Goal: Transaction & Acquisition: Purchase product/service

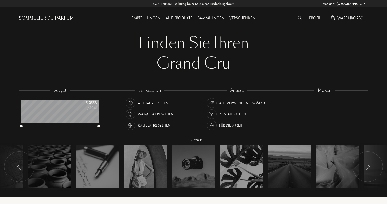
select select "DE"
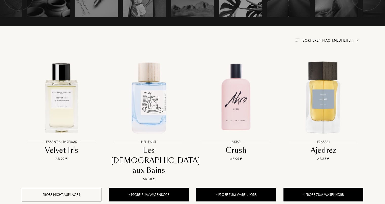
scroll to position [203, 0]
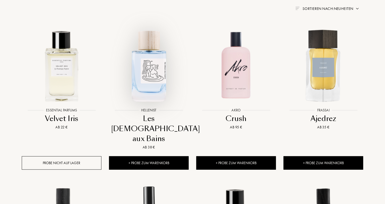
click at [149, 74] on img at bounding box center [149, 65] width 79 height 79
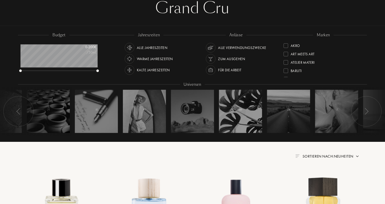
scroll to position [101, 0]
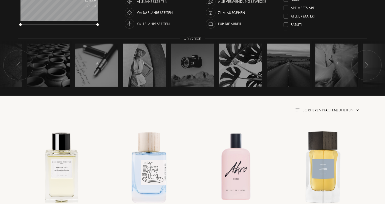
click at [329, 107] on div "Sortieren nach: Neuheiten" at bounding box center [193, 110] width 334 height 6
click at [330, 108] on span "Sortieren nach: Neuheiten" at bounding box center [328, 109] width 51 height 5
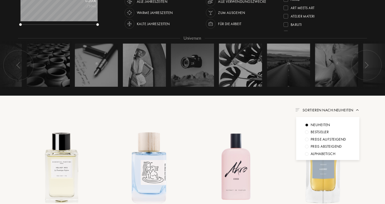
click at [327, 138] on div "Preise aufsteigend" at bounding box center [328, 139] width 35 height 6
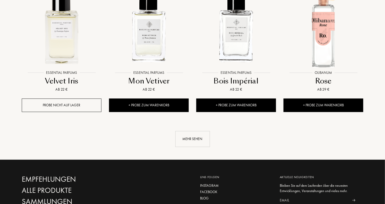
scroll to position [583, 0]
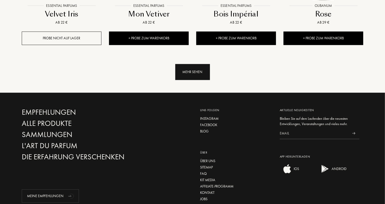
click at [201, 75] on div "Mehr sehen" at bounding box center [193, 72] width 35 height 16
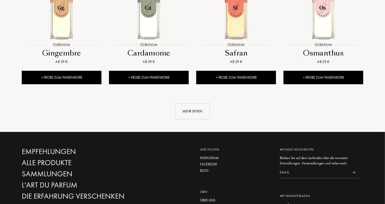
scroll to position [1013, 0]
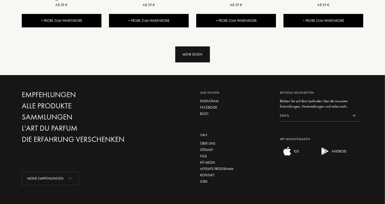
click at [192, 55] on div "Mehr sehen" at bounding box center [193, 54] width 35 height 16
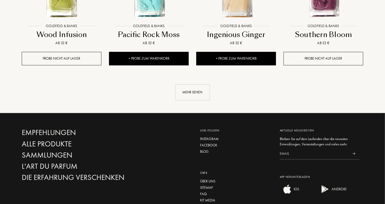
scroll to position [1393, 0]
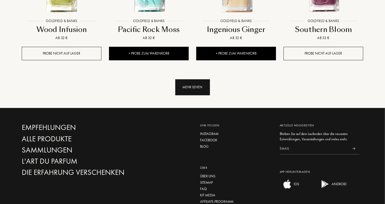
click at [202, 91] on div "Mehr sehen" at bounding box center [193, 87] width 35 height 16
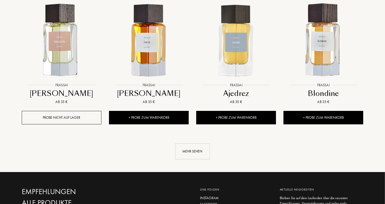
scroll to position [1748, 0]
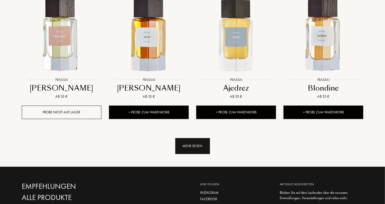
click at [200, 149] on div "Mehr sehen" at bounding box center [193, 146] width 35 height 16
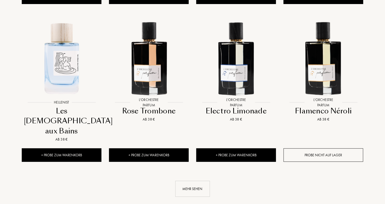
scroll to position [2203, 0]
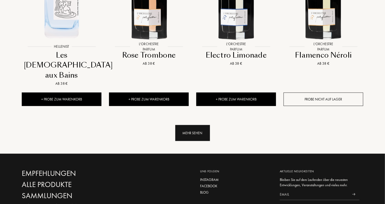
click at [195, 125] on div "Mehr sehen" at bounding box center [193, 133] width 35 height 16
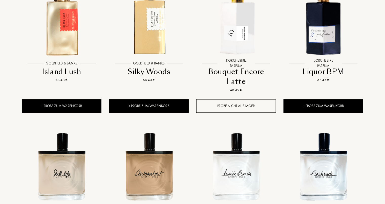
scroll to position [2533, 0]
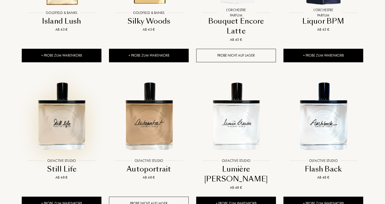
click at [61, 79] on img at bounding box center [61, 115] width 79 height 79
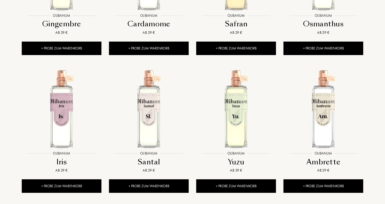
scroll to position [1013, 0]
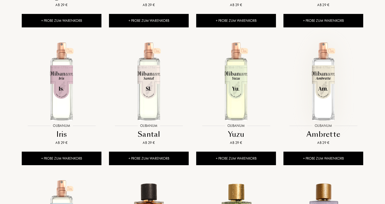
click at [333, 76] on img at bounding box center [323, 81] width 79 height 79
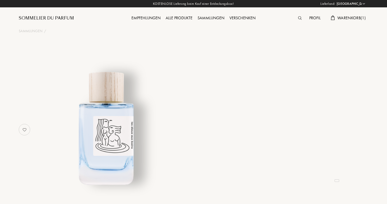
select select "DE"
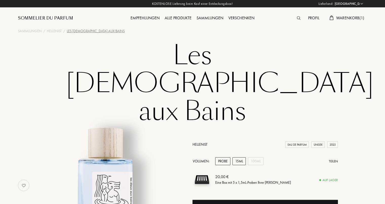
click at [239, 157] on div "15mL" at bounding box center [239, 161] width 13 height 8
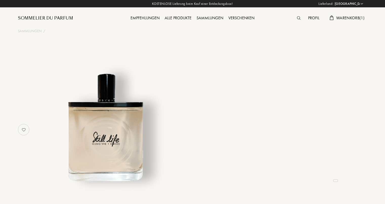
select select "DE"
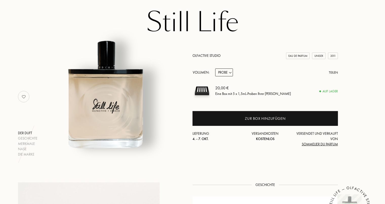
scroll to position [25, 0]
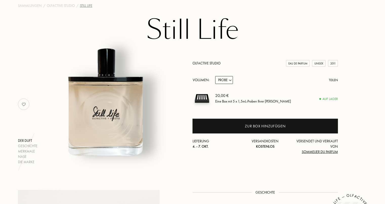
click at [231, 80] on select "Probe 15mL 50mL 100mL" at bounding box center [225, 80] width 18 height 8
select select "1"
click at [216, 76] on select "Probe 15mL 50mL 100mL" at bounding box center [225, 80] width 18 height 8
select select "1"
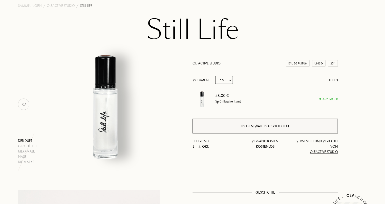
click at [250, 128] on div "In den Warenkorb legen" at bounding box center [266, 126] width 48 height 6
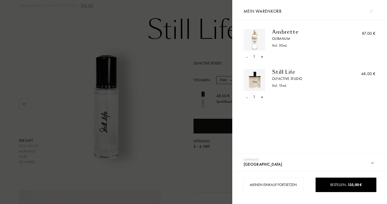
click at [247, 57] on div "-" at bounding box center [247, 56] width 2 height 7
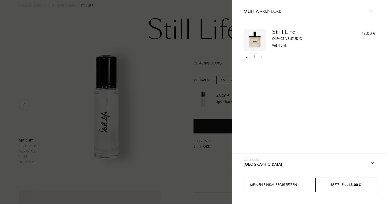
click at [333, 184] on span "Bestellen – 48,00 €" at bounding box center [346, 184] width 30 height 5
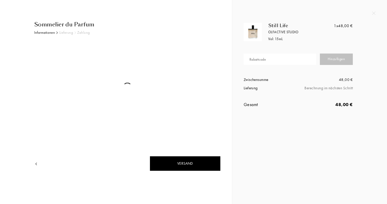
select select "DE"
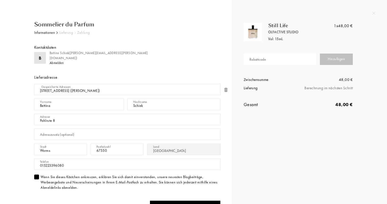
click at [252, 59] on div "Rabattcode" at bounding box center [257, 59] width 16 height 5
type input "Q7B19-3PC3G"
click at [334, 59] on div "Hinzufügen" at bounding box center [336, 58] width 33 height 11
click at [42, 24] on div "Sommelier du Parfum" at bounding box center [127, 24] width 186 height 8
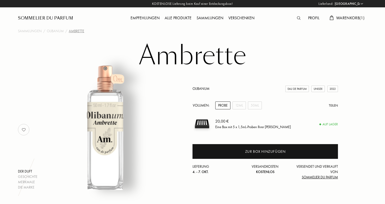
select select "DE"
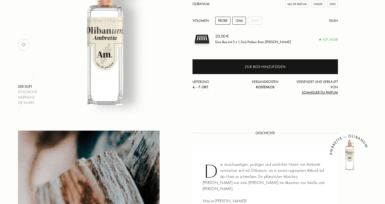
scroll to position [76, 0]
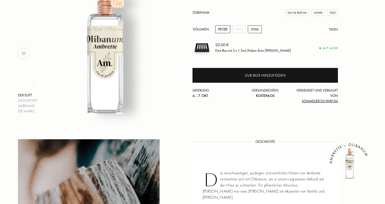
click at [256, 29] on div "50mL" at bounding box center [255, 29] width 14 height 8
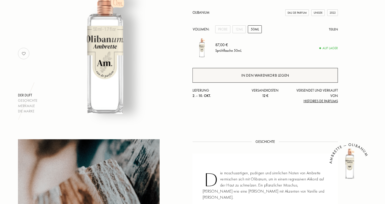
click at [260, 75] on div "In den Warenkorb legen" at bounding box center [266, 75] width 48 height 6
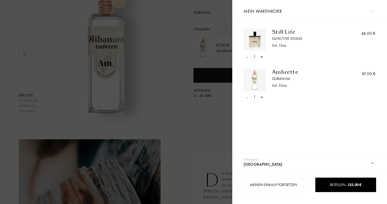
click at [247, 56] on div "-" at bounding box center [247, 56] width 2 height 7
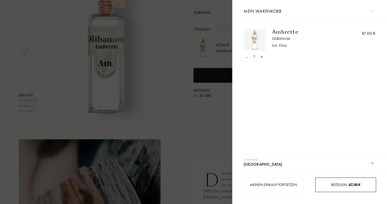
click at [339, 189] on div "Bestellen – 87,00 €" at bounding box center [345, 184] width 61 height 14
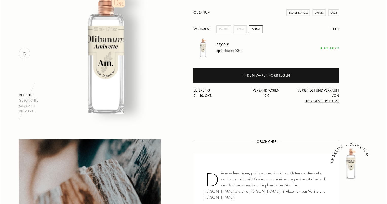
scroll to position [0, 0]
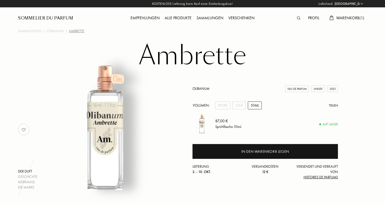
click at [353, 17] on span "Warenkorb ( 1 )" at bounding box center [351, 17] width 28 height 5
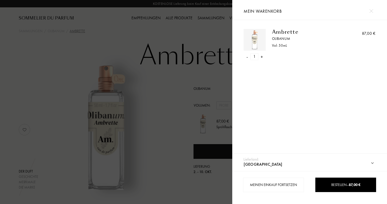
click at [245, 57] on div "- 1 +" at bounding box center [255, 56] width 22 height 7
click at [247, 56] on div "-" at bounding box center [247, 56] width 2 height 7
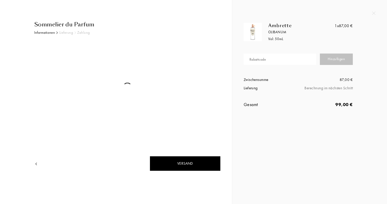
select select "DE"
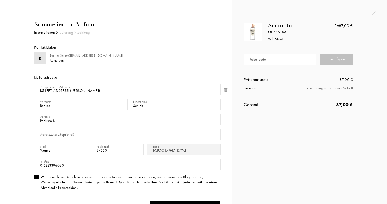
click at [260, 61] on div "Rabattcode" at bounding box center [257, 59] width 16 height 5
type input "Q7B19-3PC3G"
click at [330, 64] on div "Hinzufügen" at bounding box center [336, 58] width 33 height 11
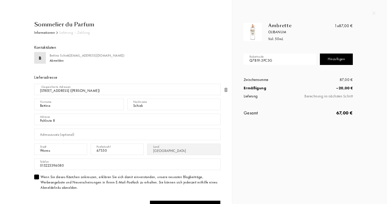
click at [339, 61] on div "Hinzufügen" at bounding box center [336, 58] width 33 height 11
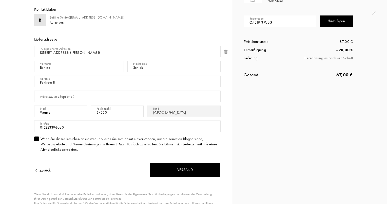
scroll to position [77, 0]
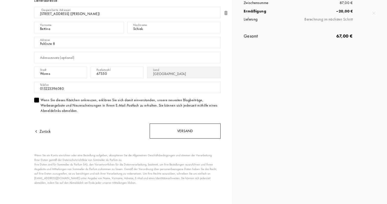
click at [172, 133] on div "Versand" at bounding box center [185, 130] width 71 height 15
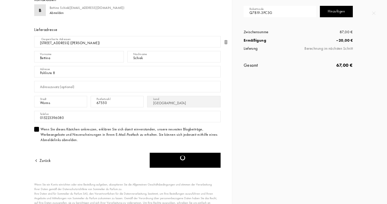
scroll to position [1, 0]
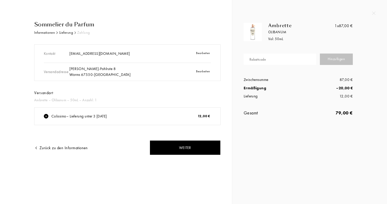
click at [86, 115] on div "Colissimo – Lieferung unter 3 [DATE]" at bounding box center [78, 116] width 55 height 6
